Goal: Information Seeking & Learning: Learn about a topic

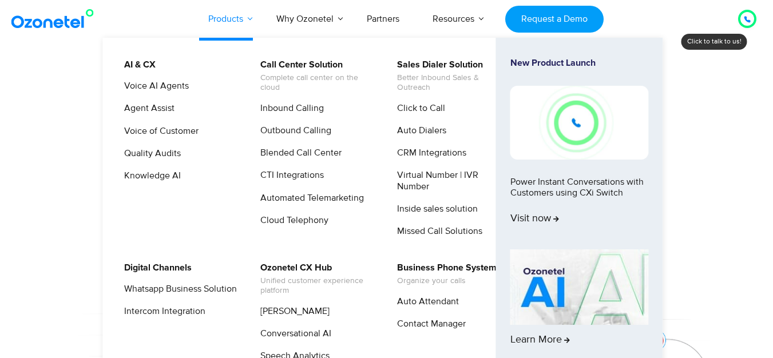
click at [220, 20] on link "Products" at bounding box center [226, 19] width 68 height 38
click at [146, 84] on link "Voice AI Agents" at bounding box center [154, 86] width 74 height 14
